Goal: Task Accomplishment & Management: Use online tool/utility

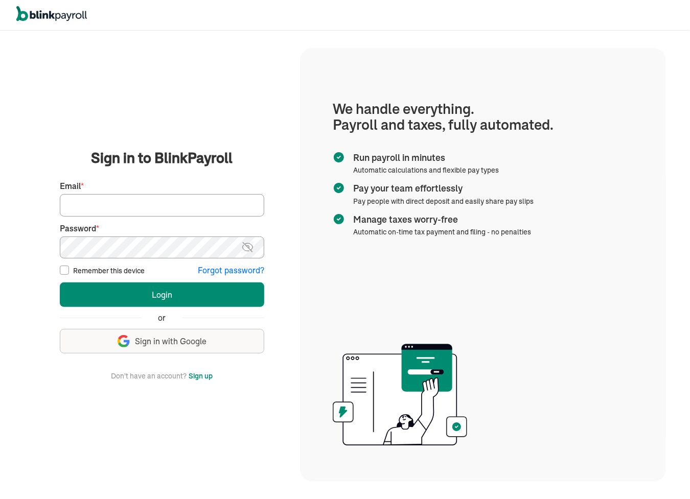
type input "tricia@theroselaw.com"
click at [68, 272] on input "Remember this device" at bounding box center [64, 270] width 9 height 9
checkbox input "true"
click at [246, 248] on img at bounding box center [247, 247] width 13 height 12
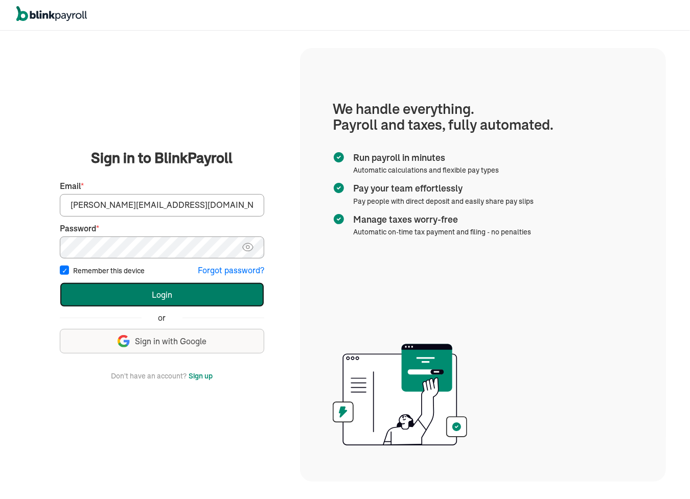
click at [205, 296] on button "Login" at bounding box center [162, 295] width 204 height 25
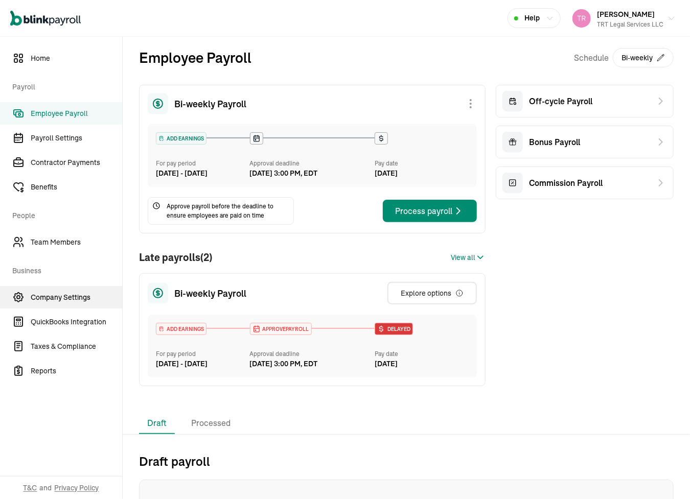
click at [63, 296] on span "Company Settings" at bounding box center [77, 297] width 92 height 11
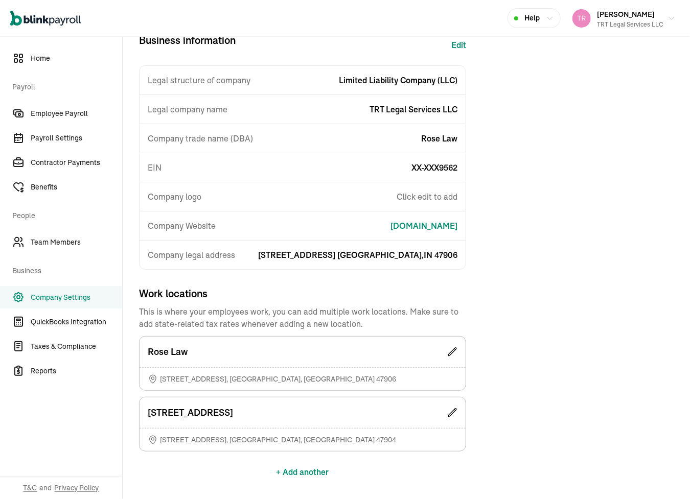
scroll to position [139, 0]
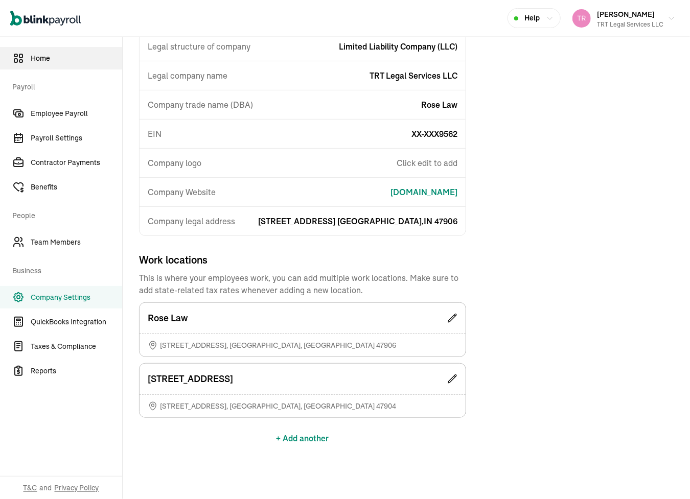
click at [56, 57] on span "Home" at bounding box center [77, 58] width 92 height 11
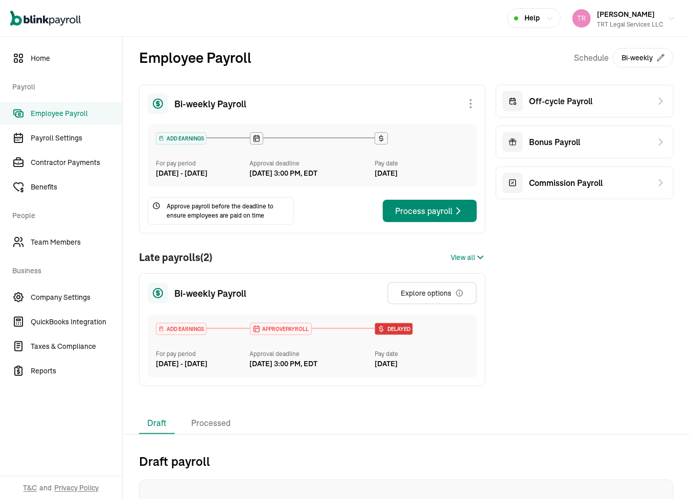
click at [464, 263] on span "View all" at bounding box center [463, 258] width 25 height 11
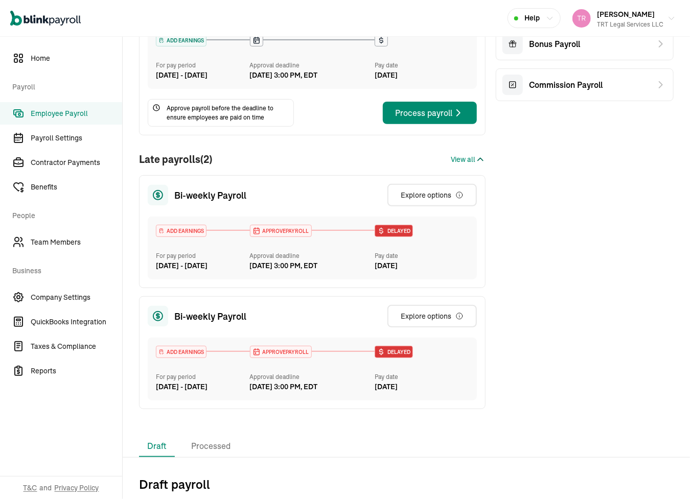
scroll to position [98, 0]
click at [423, 200] on div "Explore options" at bounding box center [432, 195] width 63 height 10
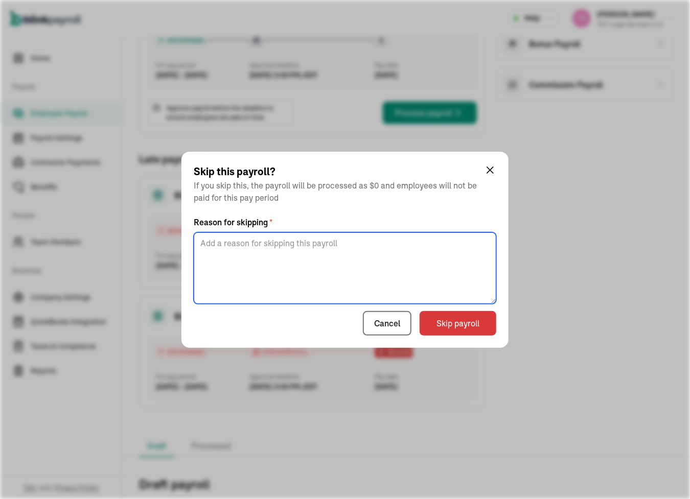
click at [346, 251] on textarea at bounding box center [345, 269] width 303 height 72
type textarea "No employee work hours."
click at [437, 208] on div "Skip this payroll? If you skip this, the payroll will be processed as $0 and em…" at bounding box center [344, 250] width 327 height 196
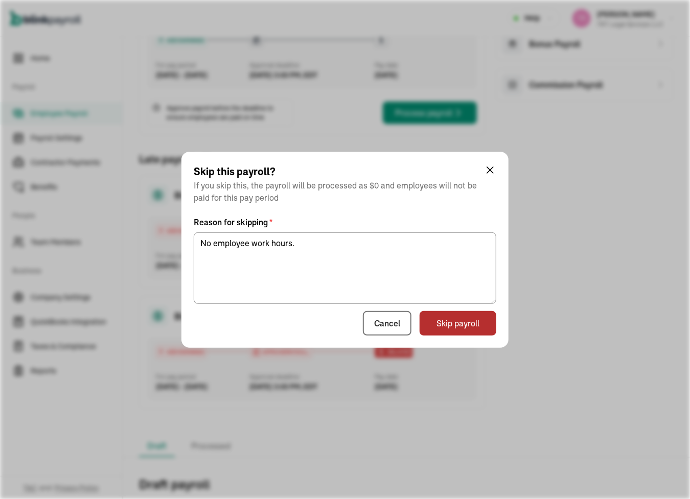
click at [450, 324] on button "Skip payroll" at bounding box center [458, 323] width 77 height 25
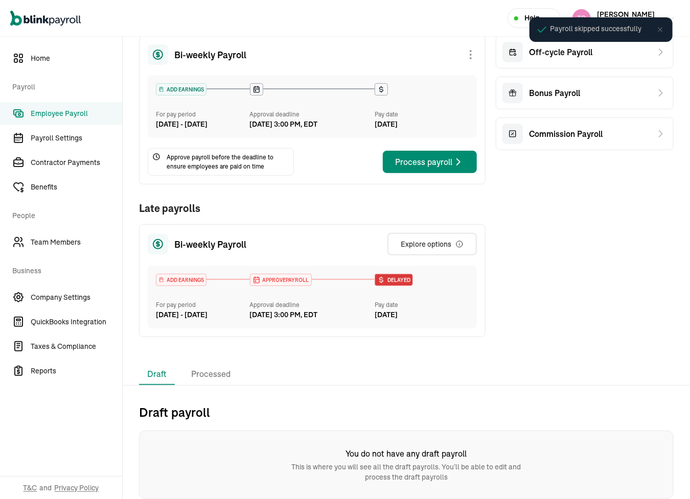
scroll to position [68, 0]
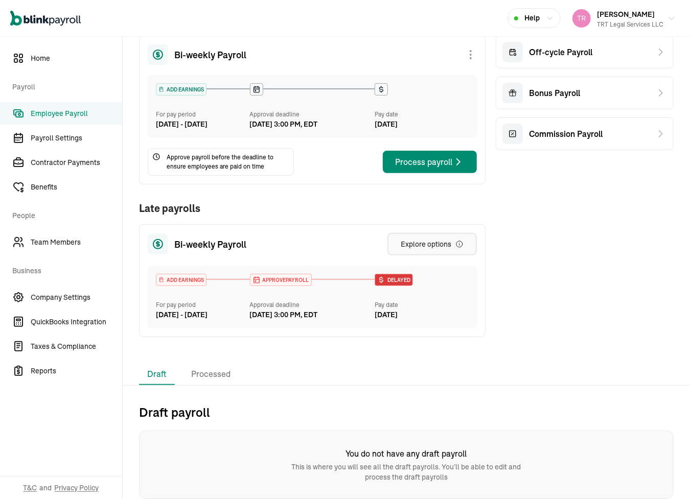
click at [425, 240] on button "Explore options" at bounding box center [431, 244] width 89 height 22
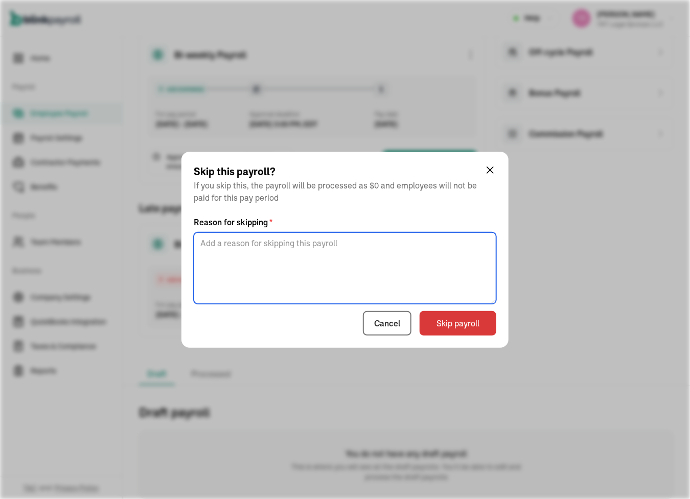
click at [326, 248] on textarea at bounding box center [345, 269] width 303 height 72
click at [418, 214] on div "Skip this payroll? If you skip this, the payroll will be processed as $0 and em…" at bounding box center [344, 250] width 327 height 196
click at [395, 256] on textarea "No employee worked hours" at bounding box center [345, 269] width 303 height 72
click at [414, 203] on div "Skip this payroll? If you skip this, the payroll will be processed as $0 and em…" at bounding box center [344, 250] width 327 height 196
click at [312, 245] on textarea "No employee worked hours" at bounding box center [345, 269] width 303 height 72
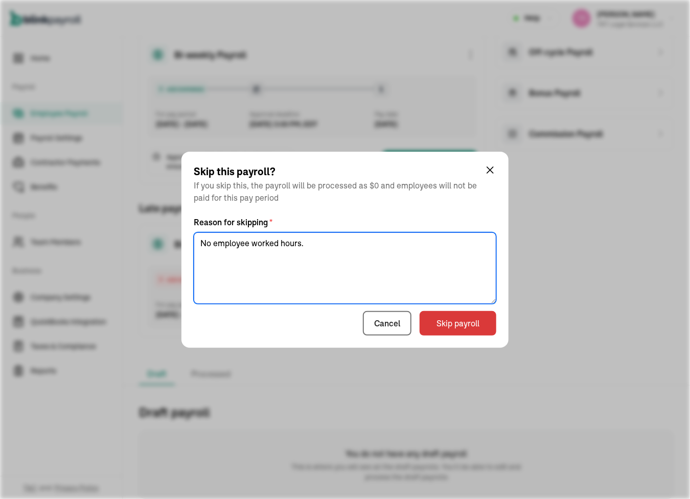
type textarea "No employee worked hours."
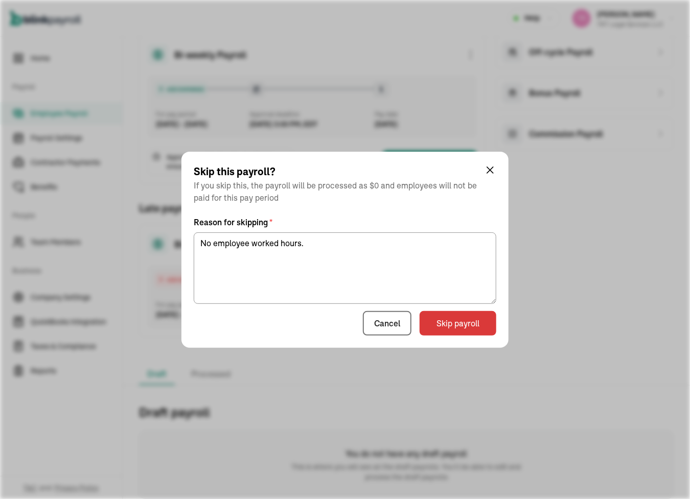
click at [405, 206] on div "Skip this payroll? If you skip this, the payroll will be processed as $0 and em…" at bounding box center [344, 250] width 327 height 196
click at [438, 326] on button "Skip payroll" at bounding box center [458, 323] width 77 height 25
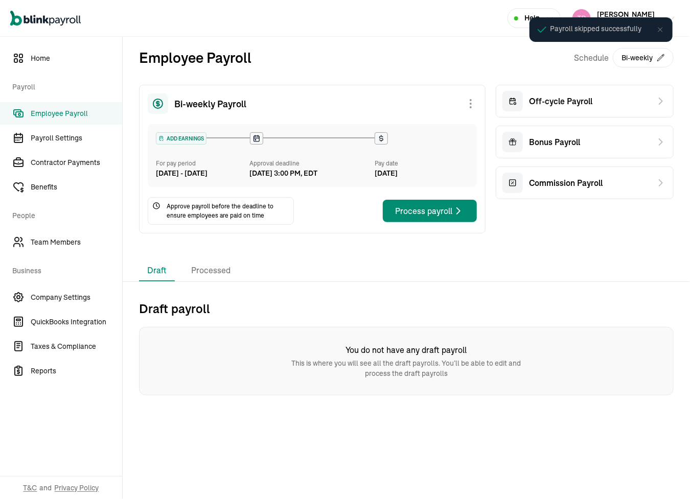
scroll to position [0, 0]
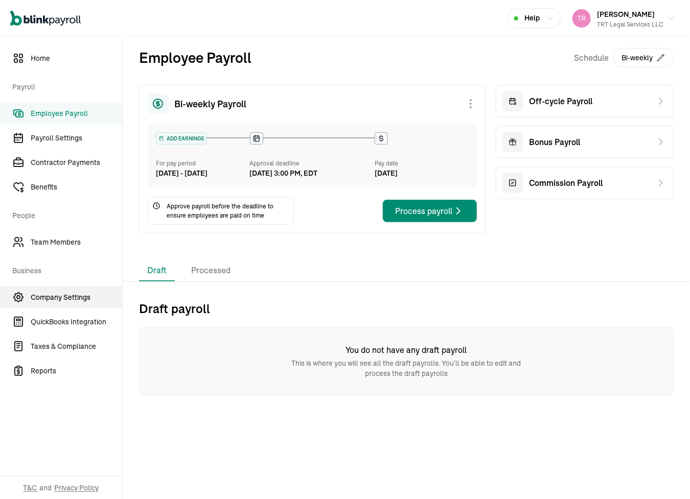
click at [88, 293] on span "Company Settings" at bounding box center [77, 297] width 92 height 11
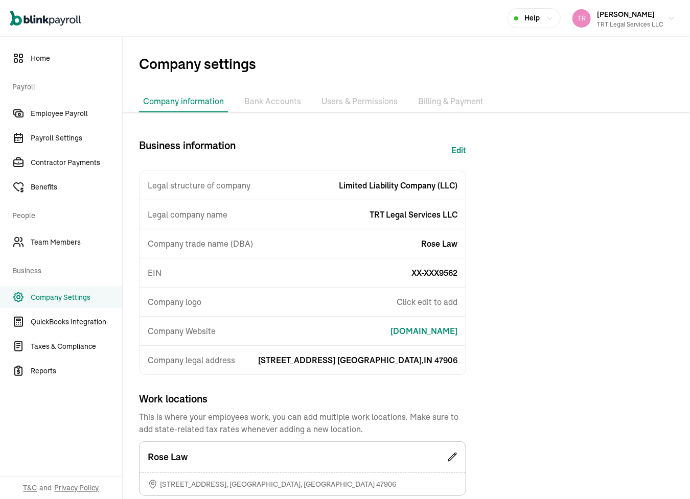
click at [534, 17] on span "Help" at bounding box center [531, 18] width 15 height 11
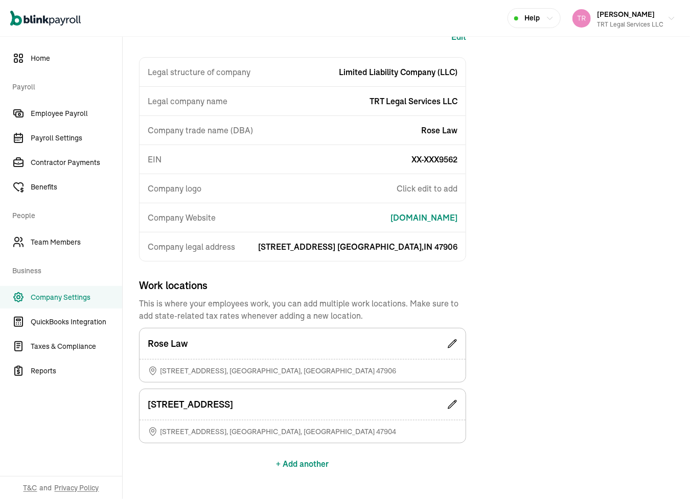
scroll to position [139, 0]
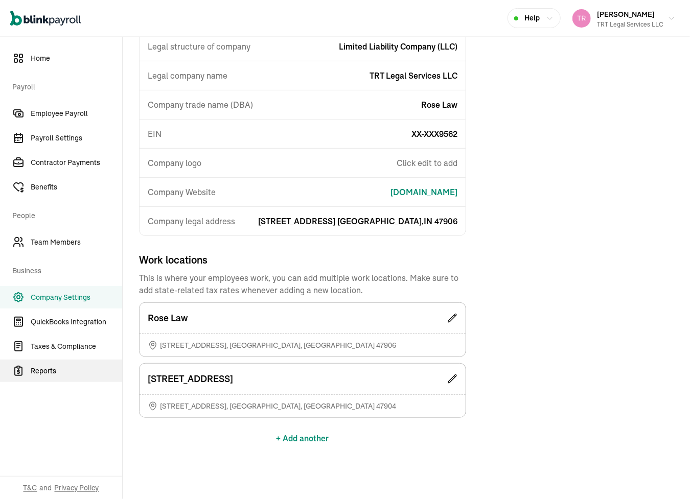
click at [51, 369] on span "Reports" at bounding box center [77, 371] width 92 height 11
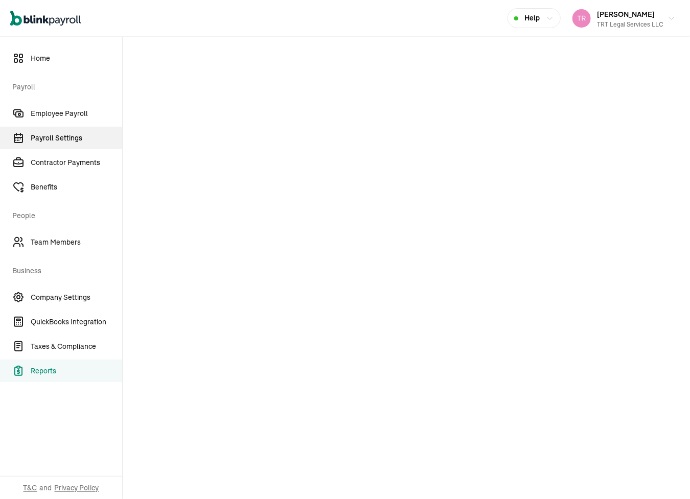
click at [68, 142] on span "Payroll Settings" at bounding box center [77, 138] width 92 height 11
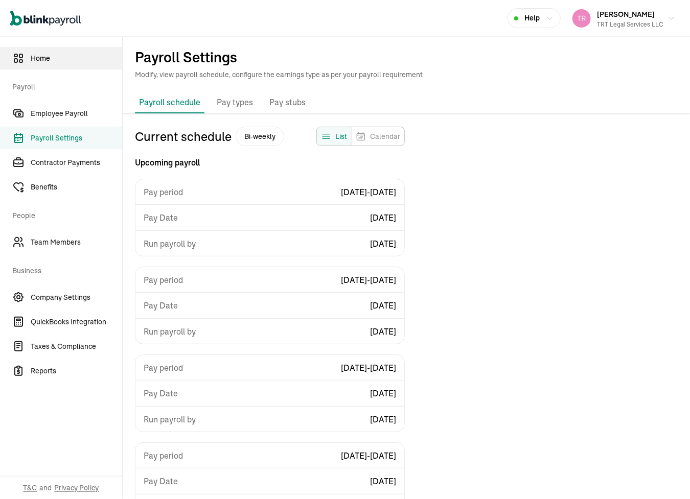
click at [49, 63] on span "Home" at bounding box center [77, 58] width 92 height 11
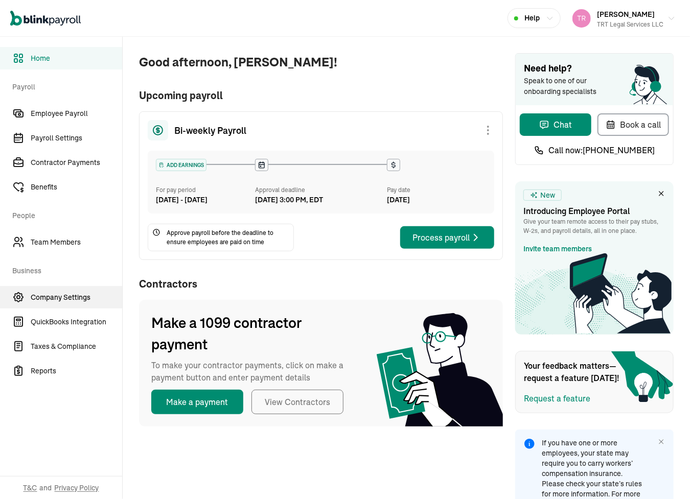
click at [80, 301] on span "Company Settings" at bounding box center [77, 297] width 92 height 11
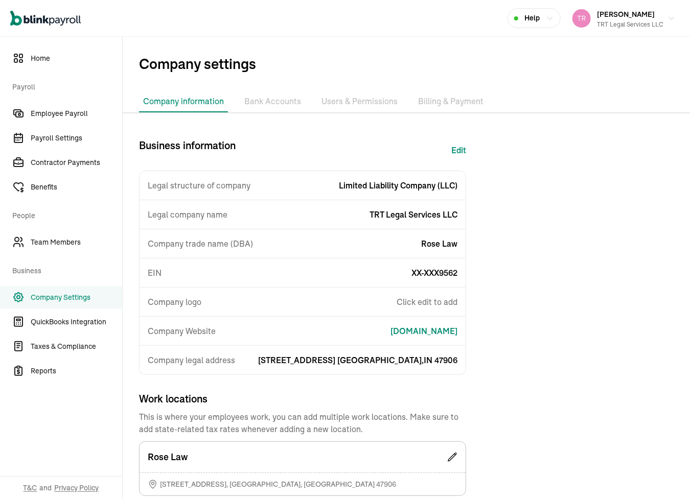
click at [355, 103] on li "Users & Permissions" at bounding box center [359, 101] width 84 height 21
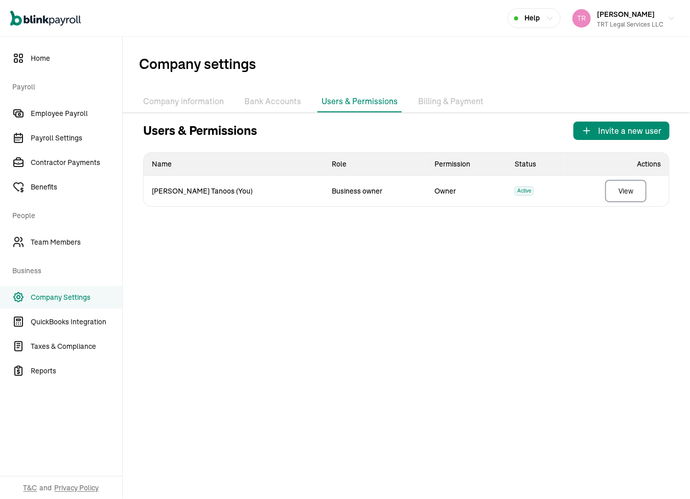
click at [422, 102] on li "Billing & Payment" at bounding box center [451, 101] width 74 height 21
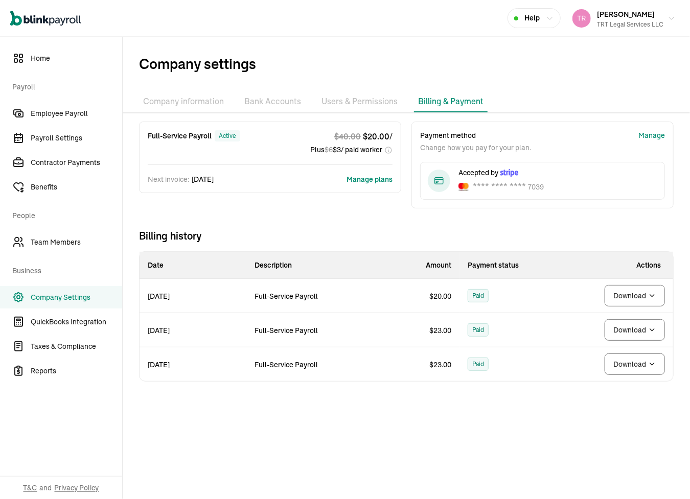
click at [539, 22] on span "Help" at bounding box center [531, 18] width 15 height 11
click at [48, 140] on span "Payroll Settings" at bounding box center [77, 138] width 92 height 11
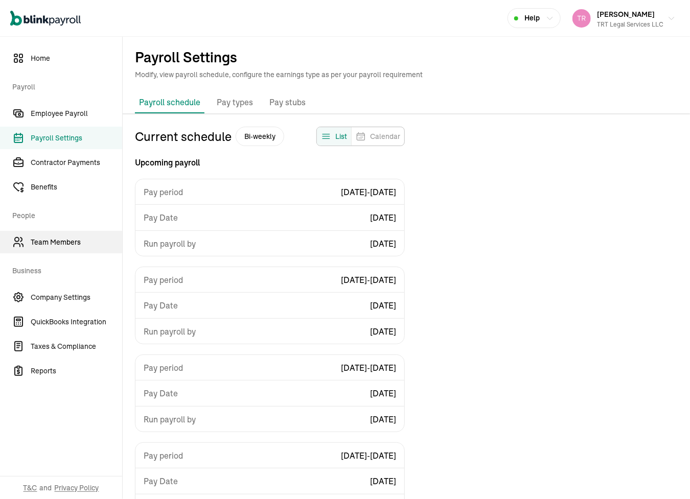
click at [56, 233] on link "Team Members" at bounding box center [61, 242] width 122 height 22
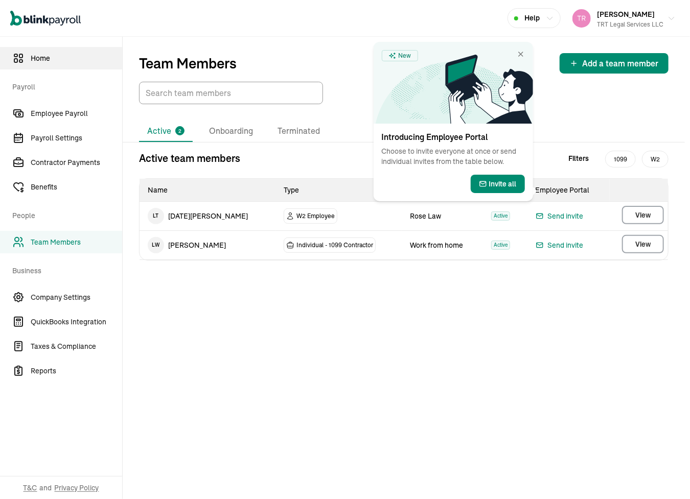
click at [39, 58] on span "Home" at bounding box center [77, 58] width 92 height 11
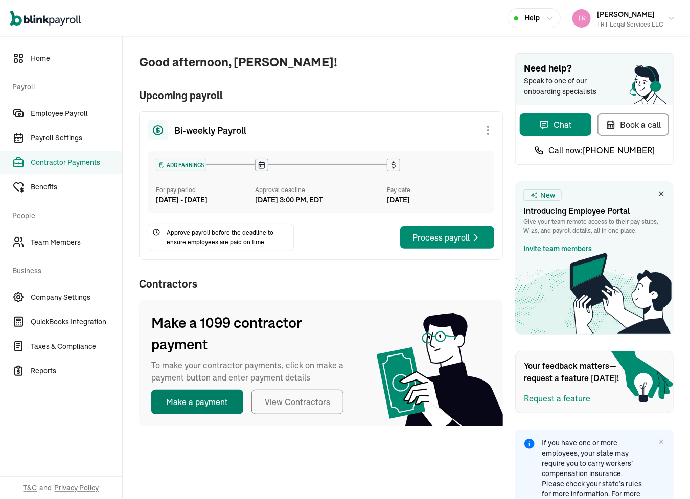
select select "direct_deposit"
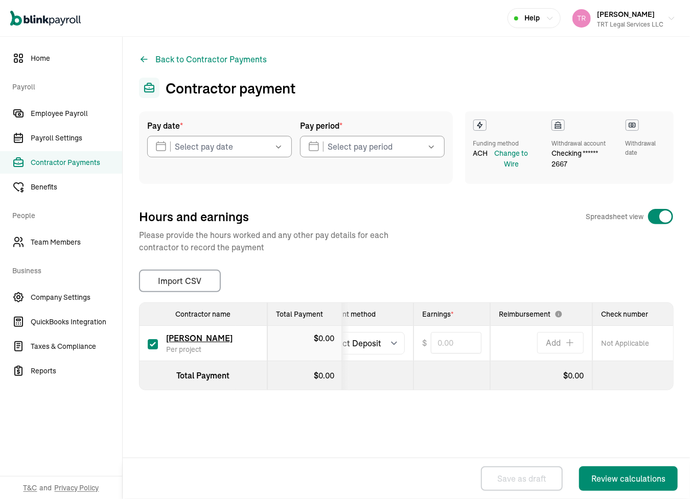
scroll to position [0, 42]
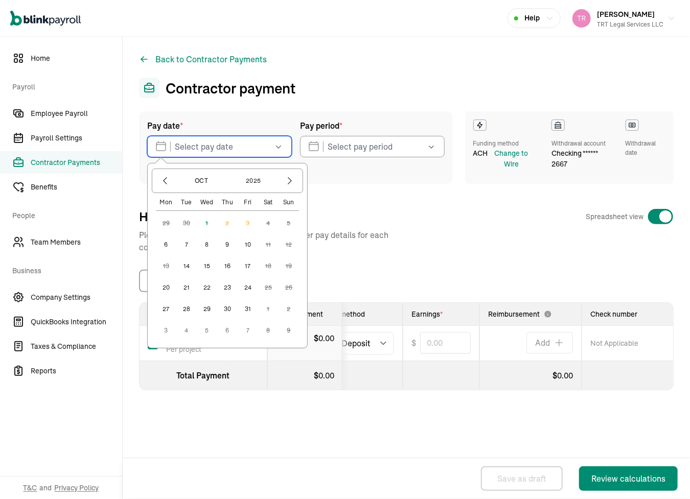
click at [202, 146] on input "text" at bounding box center [219, 146] width 145 height 21
click at [166, 241] on button "6" at bounding box center [166, 245] width 20 height 20
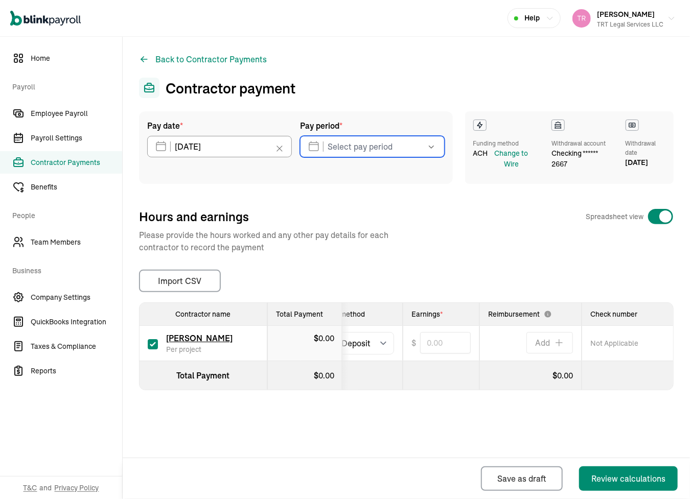
click at [337, 151] on input "text" at bounding box center [372, 146] width 145 height 21
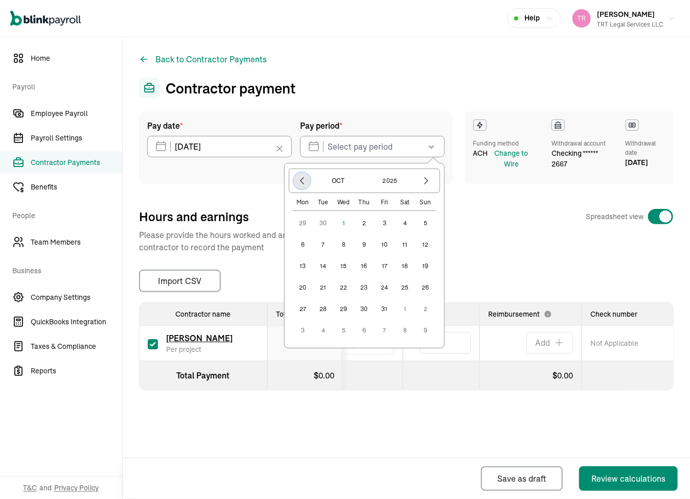
click at [303, 184] on icon "button" at bounding box center [302, 181] width 10 height 10
click at [363, 262] on button "11" at bounding box center [364, 266] width 20 height 20
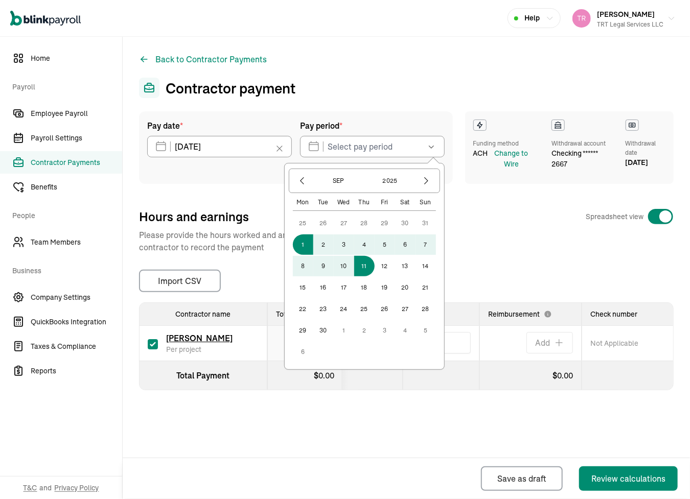
click at [303, 243] on button "1" at bounding box center [303, 245] width 20 height 20
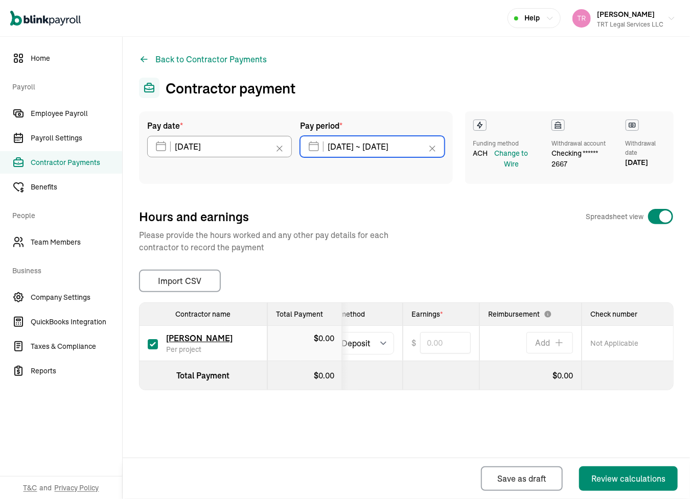
click at [404, 148] on input "[DATE] ~ [DATE]" at bounding box center [372, 146] width 145 height 21
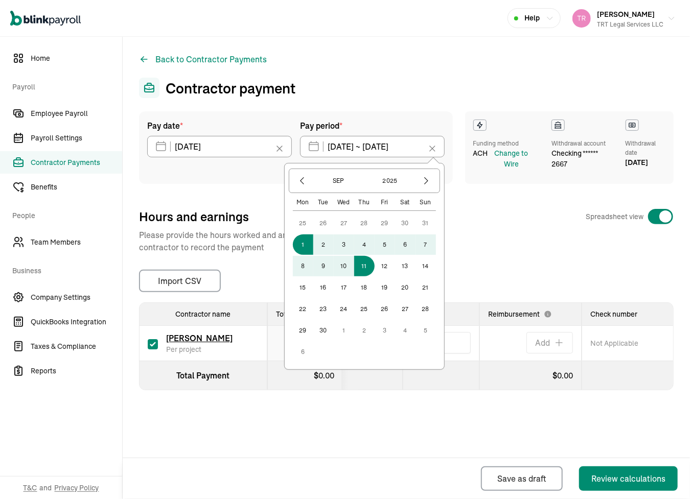
drag, startPoint x: 370, startPoint y: 263, endPoint x: 324, endPoint y: 329, distance: 80.4
click at [324, 329] on div "25 26 27 28 29 30 31 1 2 3 4 5 6 7 8 9 10 11 12 13 14 15 16 17 18 19 20 21 22 2…" at bounding box center [364, 287] width 143 height 149
click at [321, 329] on button "30" at bounding box center [323, 331] width 20 height 20
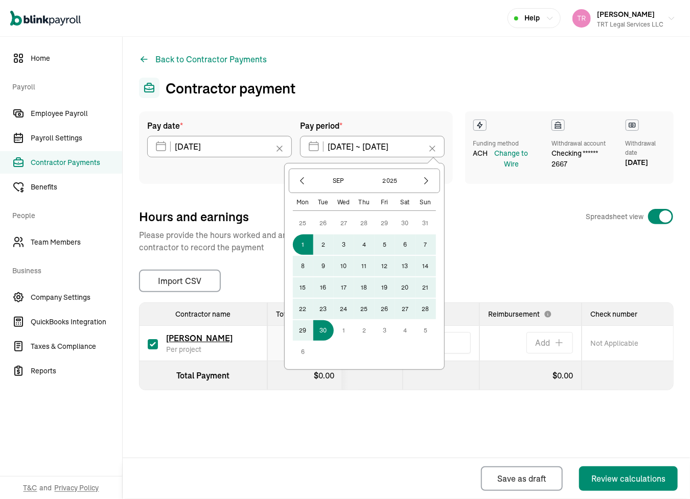
click at [301, 246] on button "1" at bounding box center [303, 245] width 20 height 20
type input "[DATE] ~ [DATE]"
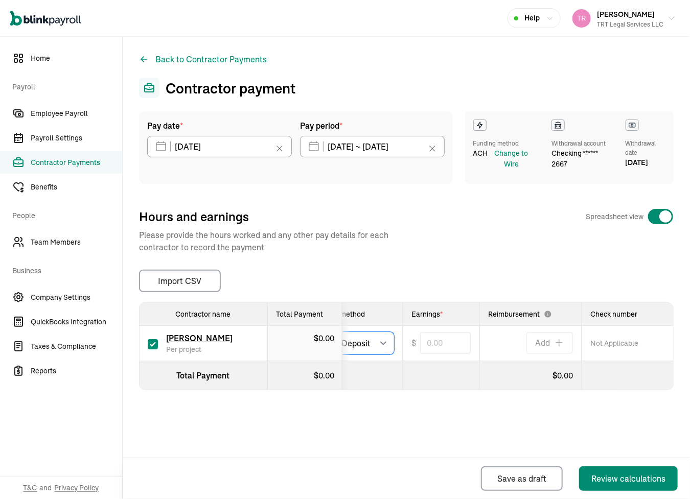
click at [353, 349] on select "Select method Direct Deposit Cash/Check" at bounding box center [351, 343] width 85 height 22
click at [309, 332] on select "Select method Direct Deposit Cash/Check" at bounding box center [351, 343] width 85 height 22
click at [442, 339] on input "text" at bounding box center [445, 342] width 51 height 21
type input "100.00"
select select "direct_deposit"
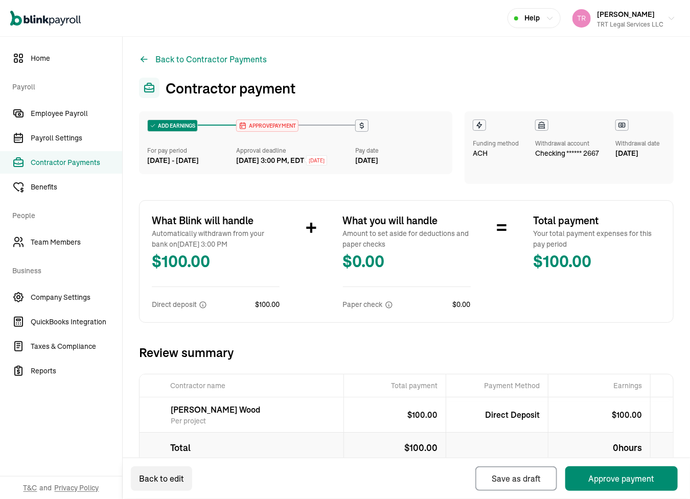
scroll to position [39, 0]
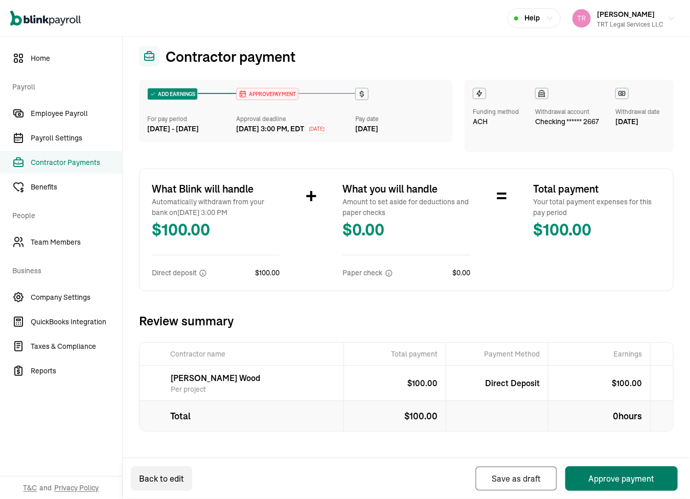
click at [614, 475] on button "Approve payment" at bounding box center [621, 479] width 112 height 25
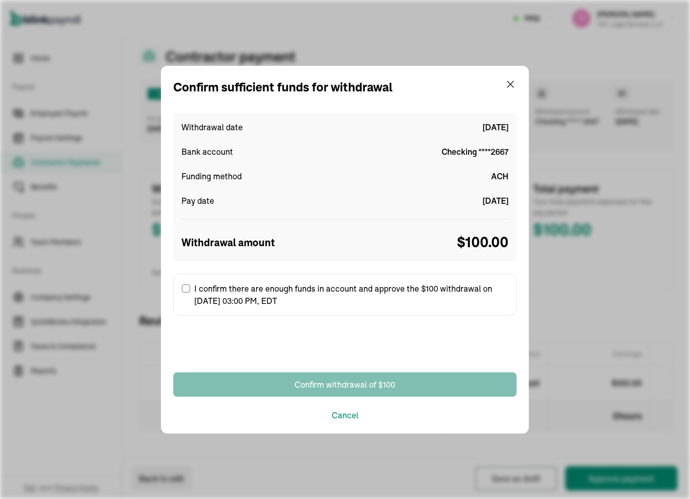
click at [186, 288] on input "I confirm there are enough funds in account and approve the $100 withdrawal on …" at bounding box center [186, 289] width 8 height 8
checkbox input "true"
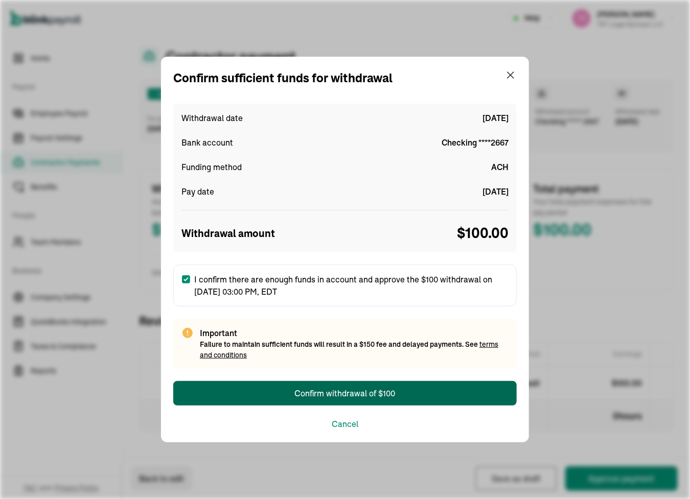
click at [290, 388] on button "Confirm withdrawal of $100" at bounding box center [345, 393] width 344 height 25
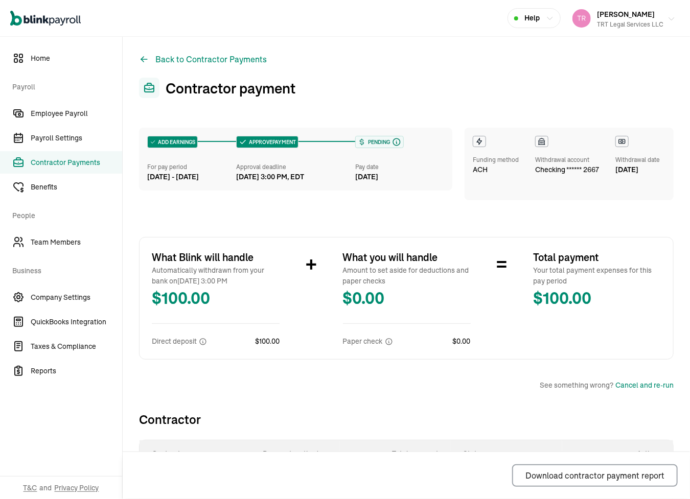
click at [636, 16] on div "[PERSON_NAME] TRT Legal Services LLC" at bounding box center [630, 18] width 66 height 21
click at [66, 113] on span "Employee Payroll" at bounding box center [77, 113] width 92 height 11
